Goal: Information Seeking & Learning: Learn about a topic

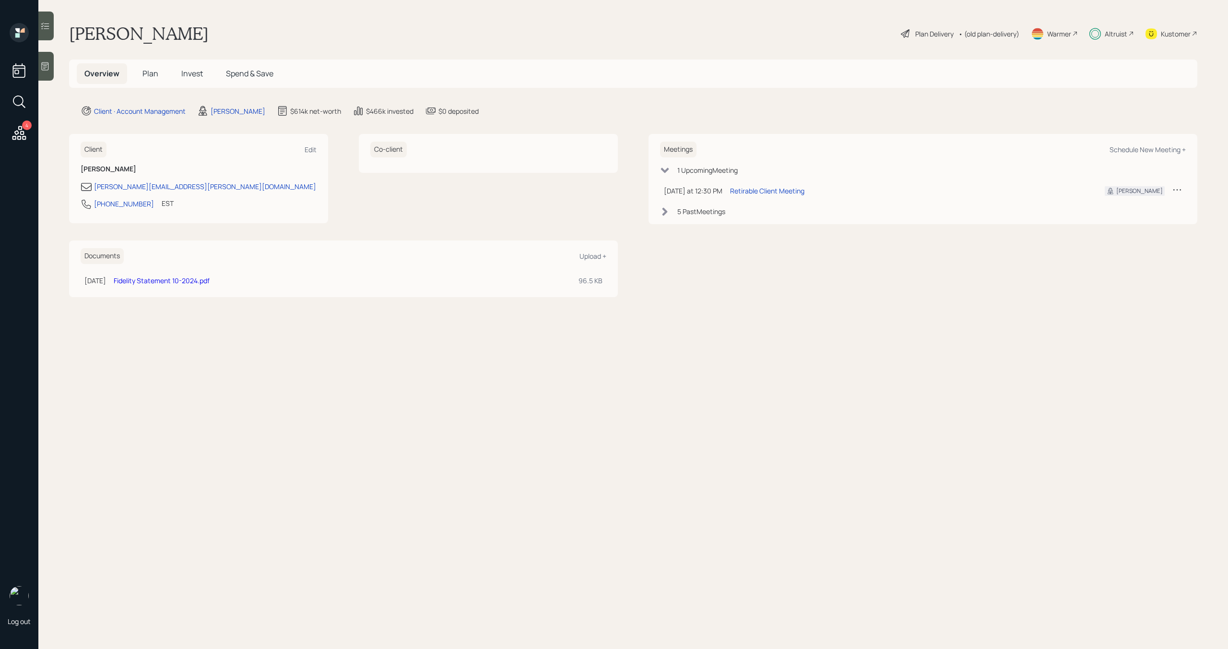
click at [150, 77] on span "Plan" at bounding box center [151, 73] width 16 height 11
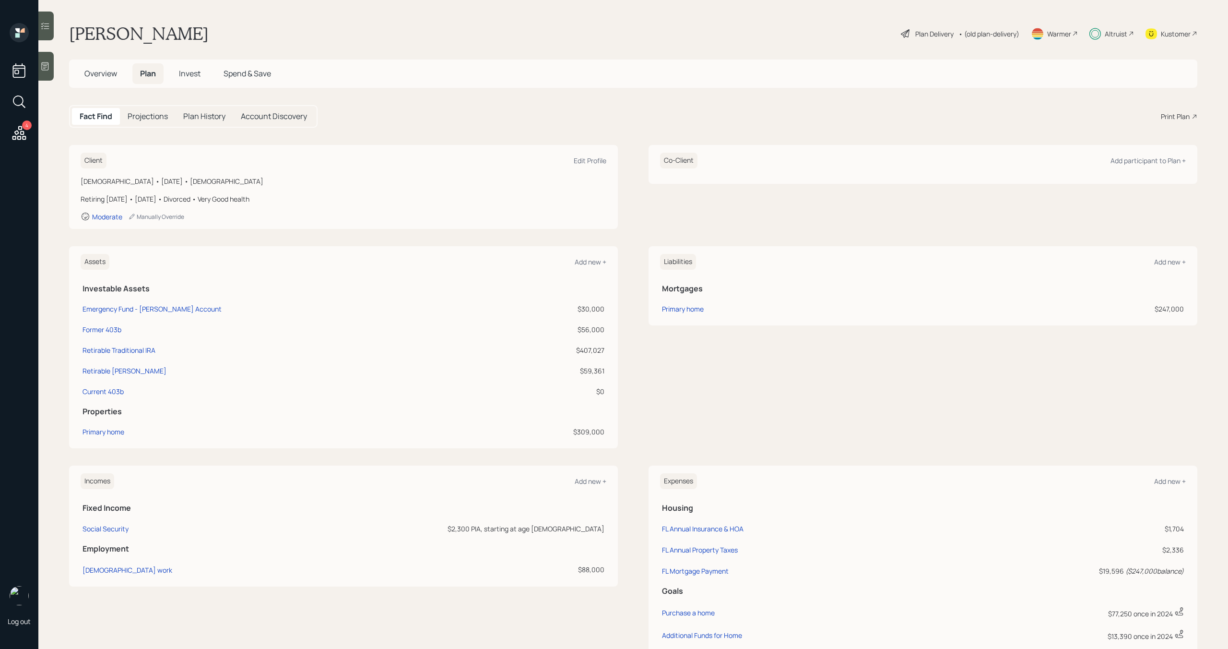
click at [937, 36] on div "Plan Delivery" at bounding box center [935, 34] width 38 height 10
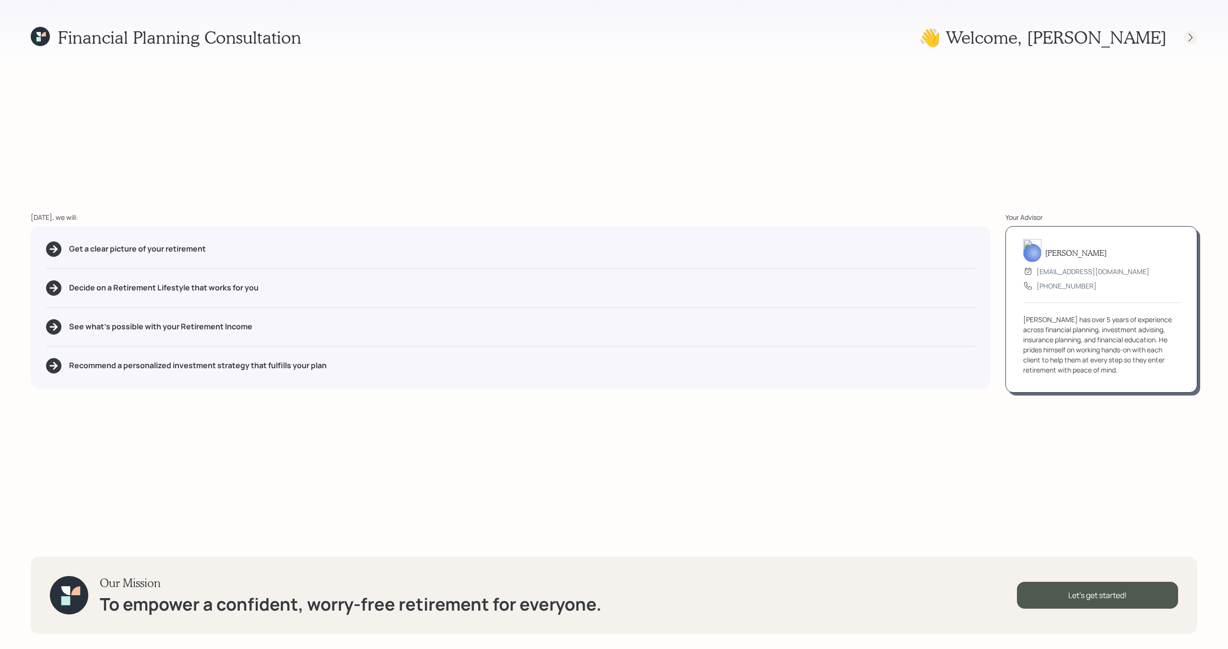
click at [1193, 37] on icon at bounding box center [1191, 38] width 10 height 10
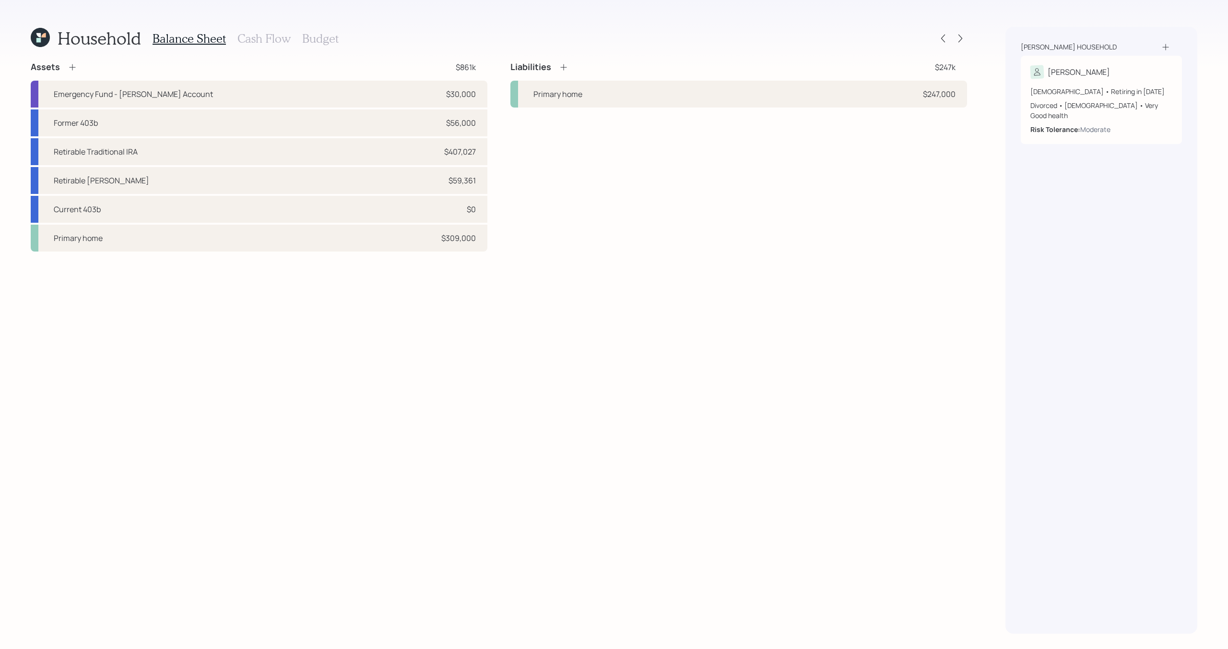
click at [968, 39] on div "Household Balance Sheet Cash Flow Budget Assets $861k Emergency Fund - [PERSON_…" at bounding box center [614, 324] width 1228 height 649
click at [962, 39] on icon at bounding box center [961, 39] width 10 height 10
